Goal: Information Seeking & Learning: Learn about a topic

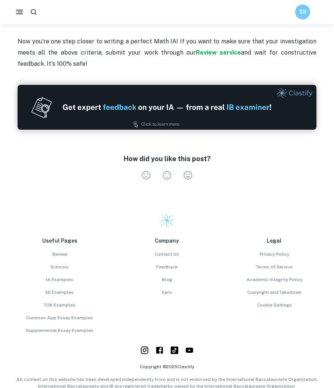
scroll to position [1669, 0]
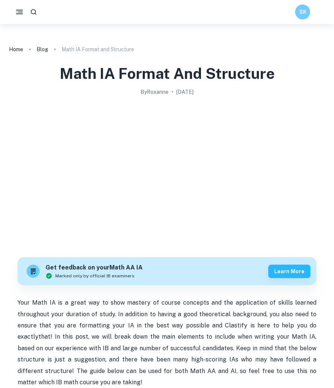
scroll to position [856, 0]
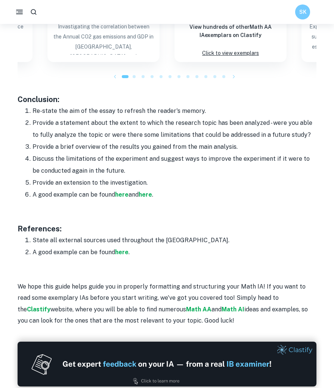
drag, startPoint x: 33, startPoint y: 109, endPoint x: 147, endPoint y: 175, distance: 131.4
click at [147, 175] on ol "Re-state the aim of the essay to refresh the reader's memory. Provide a stateme…" at bounding box center [167, 153] width 299 height 96
click at [147, 175] on li "Discuss the limitations of the experiment and suggest ways to improve the exper…" at bounding box center [175, 165] width 284 height 24
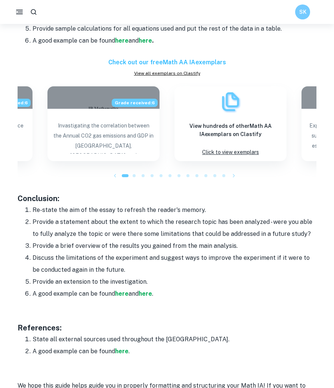
scroll to position [831, 0]
